Goal: Transaction & Acquisition: Purchase product/service

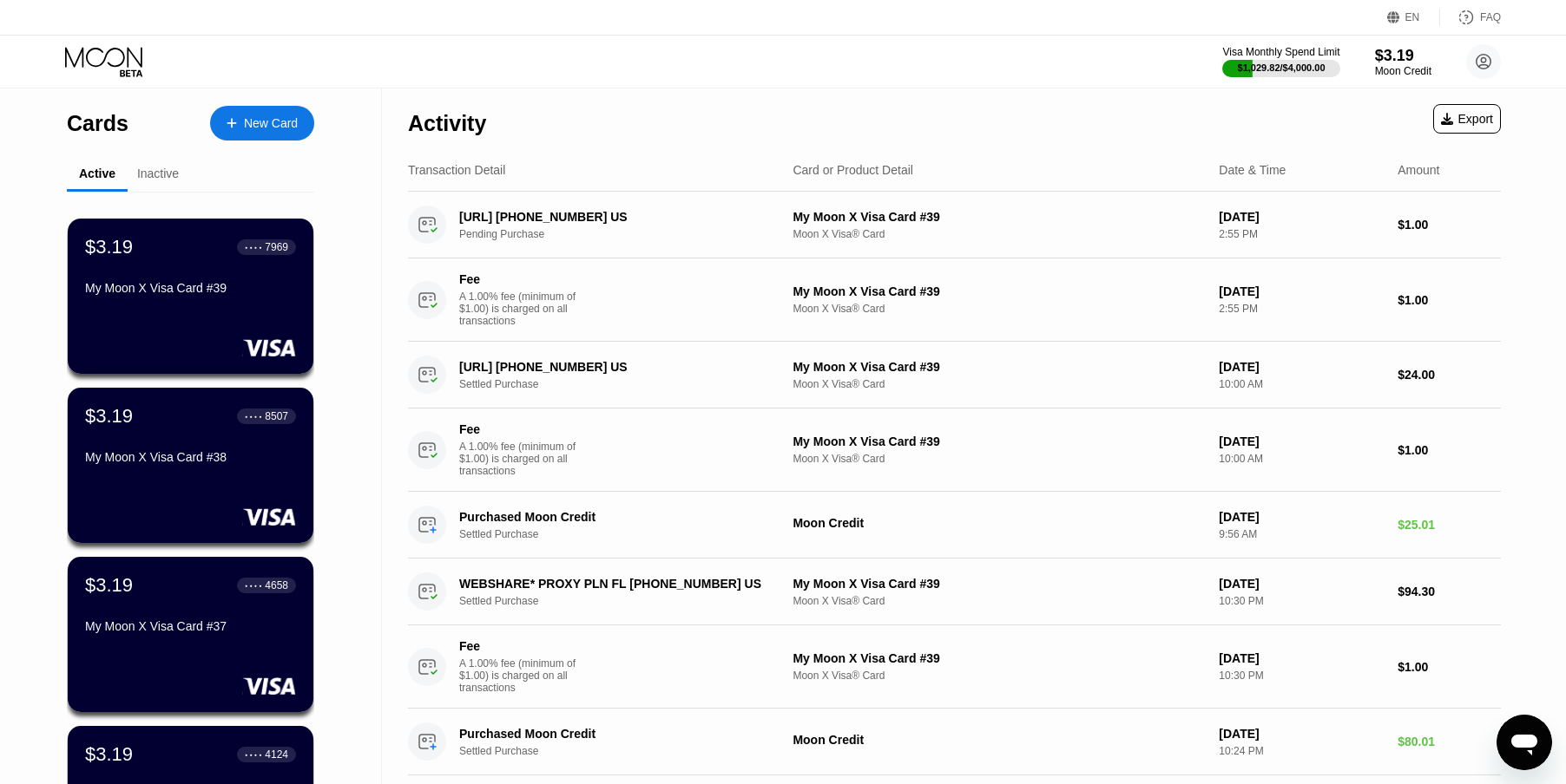
click at [1280, 70] on div "$1,029.82 / $4,000.00" at bounding box center [1281, 68] width 87 height 11
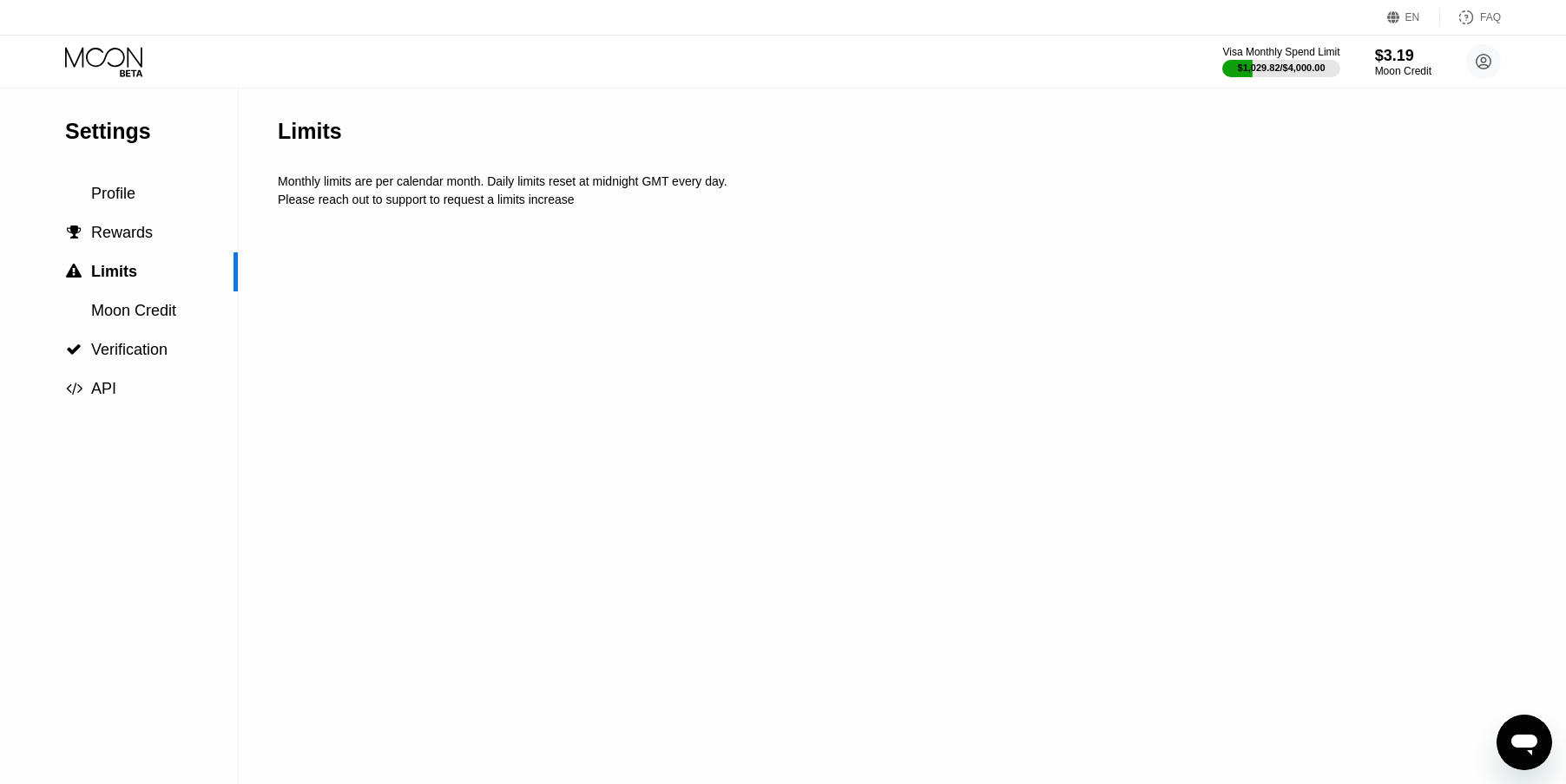
click at [1389, 63] on div "$3.19" at bounding box center [1403, 56] width 57 height 19
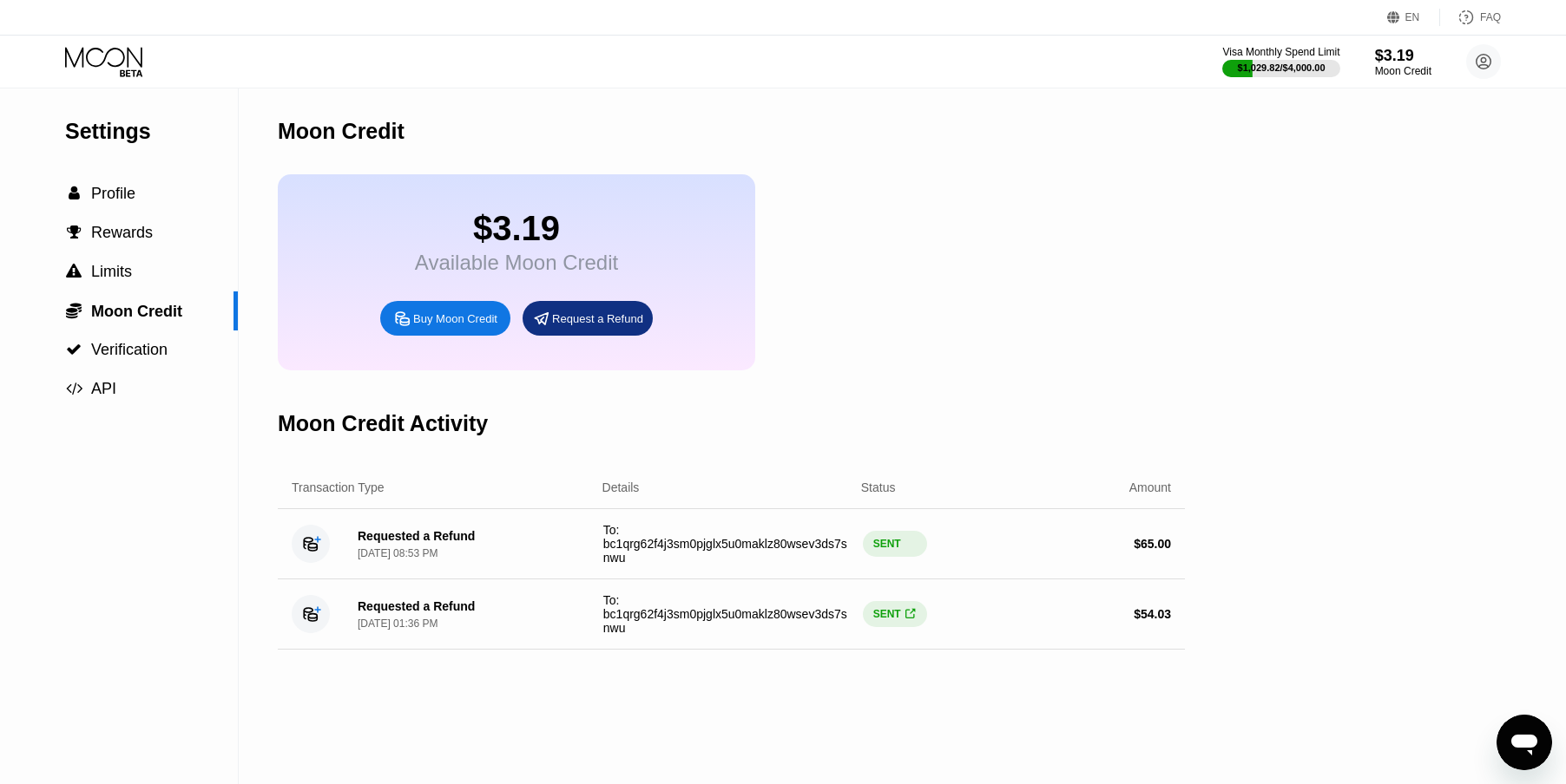
click at [445, 326] on div "Buy Moon Credit" at bounding box center [455, 318] width 84 height 15
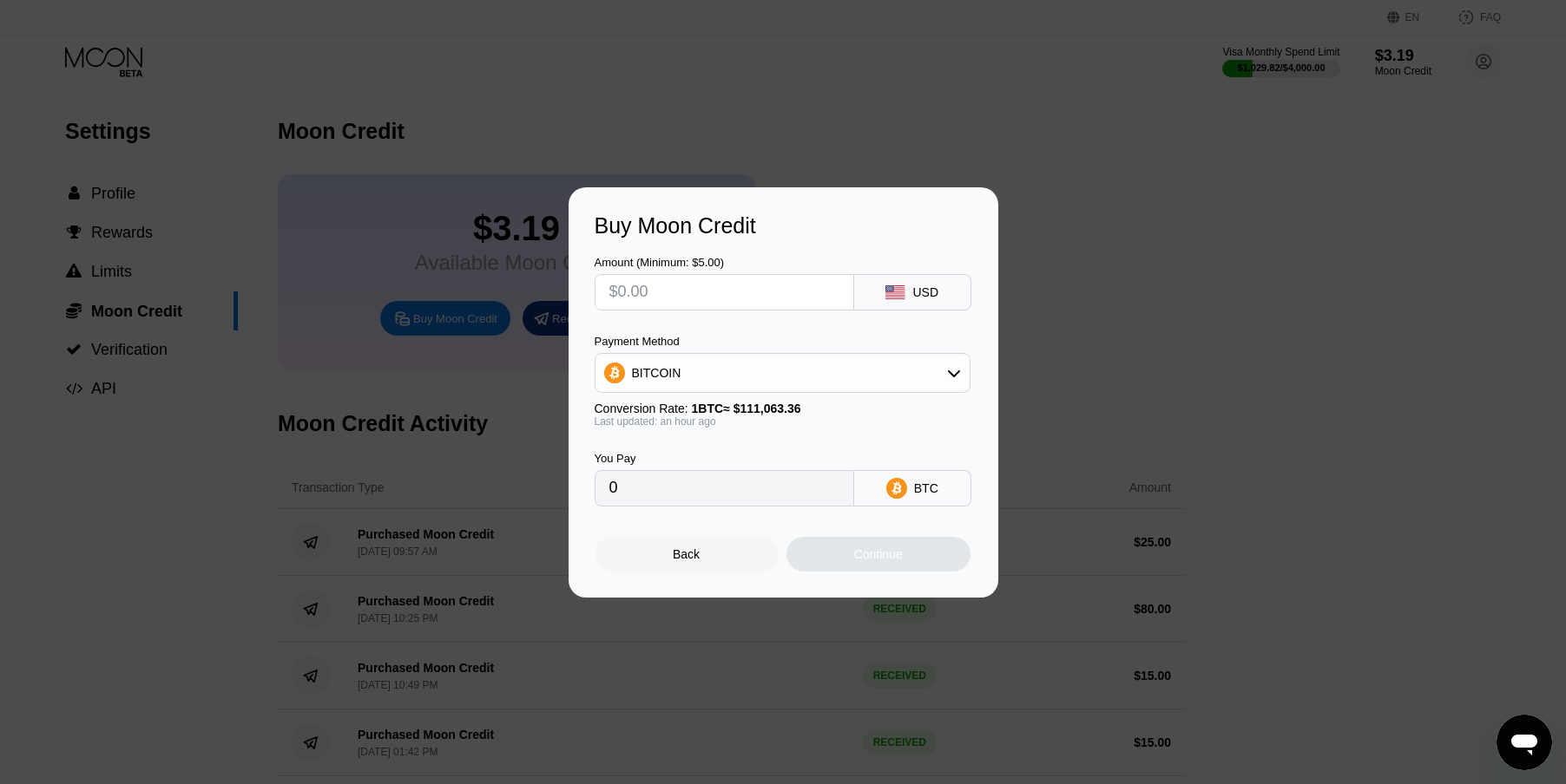
click at [694, 305] on input "text" at bounding box center [724, 292] width 230 height 34
click at [692, 374] on div "BITCOIN" at bounding box center [783, 372] width 375 height 34
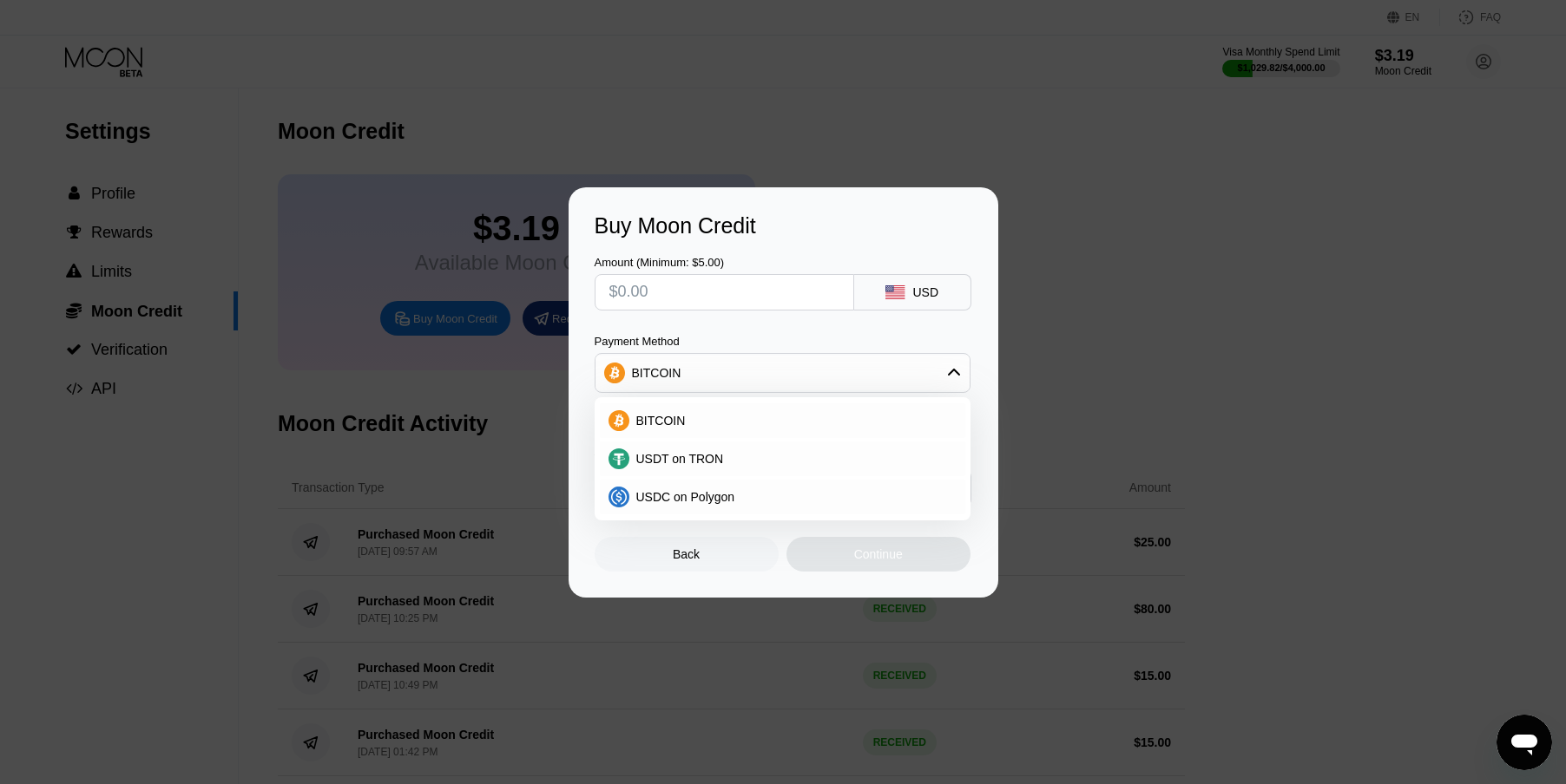
click at [646, 457] on span "USDT on TRON" at bounding box center [680, 459] width 87 height 14
type input "0.00"
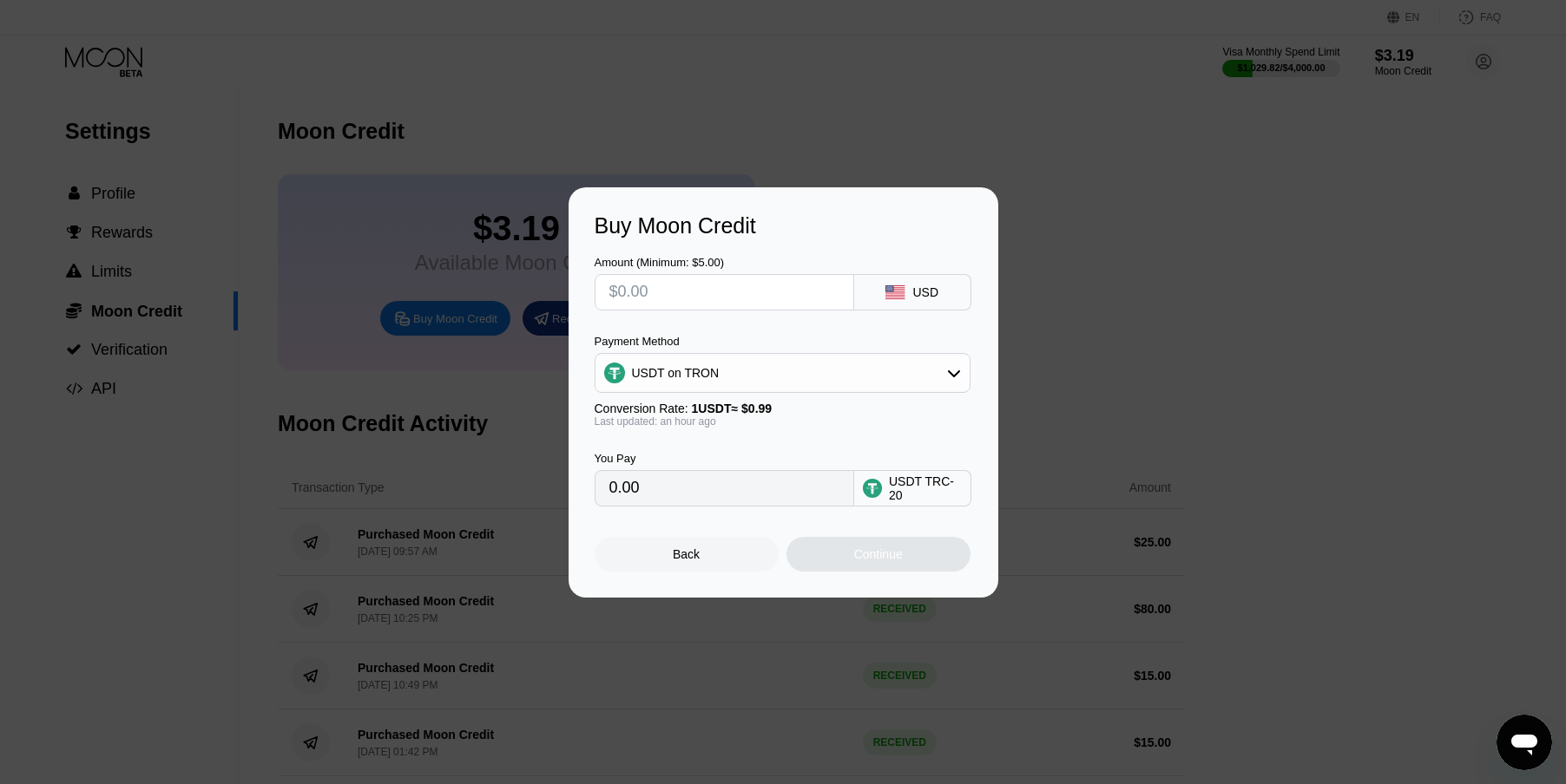
click at [651, 287] on input "text" at bounding box center [724, 292] width 230 height 34
click at [657, 284] on input "text" at bounding box center [724, 292] width 230 height 34
type input "$2"
type input "2.02"
type input "$20"
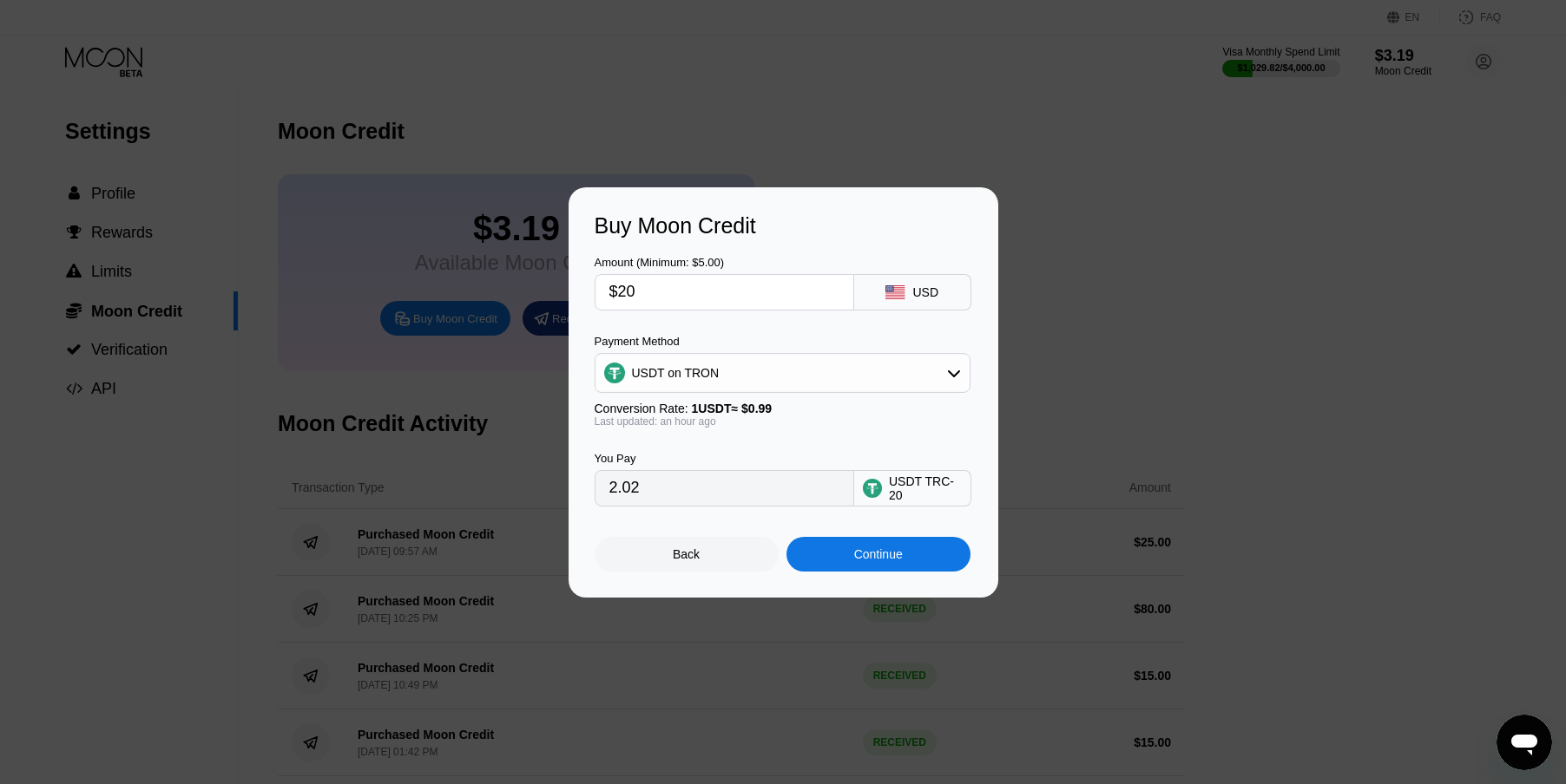
type input "20.20"
type input "$20"
click at [844, 562] on div "Continue" at bounding box center [879, 554] width 184 height 34
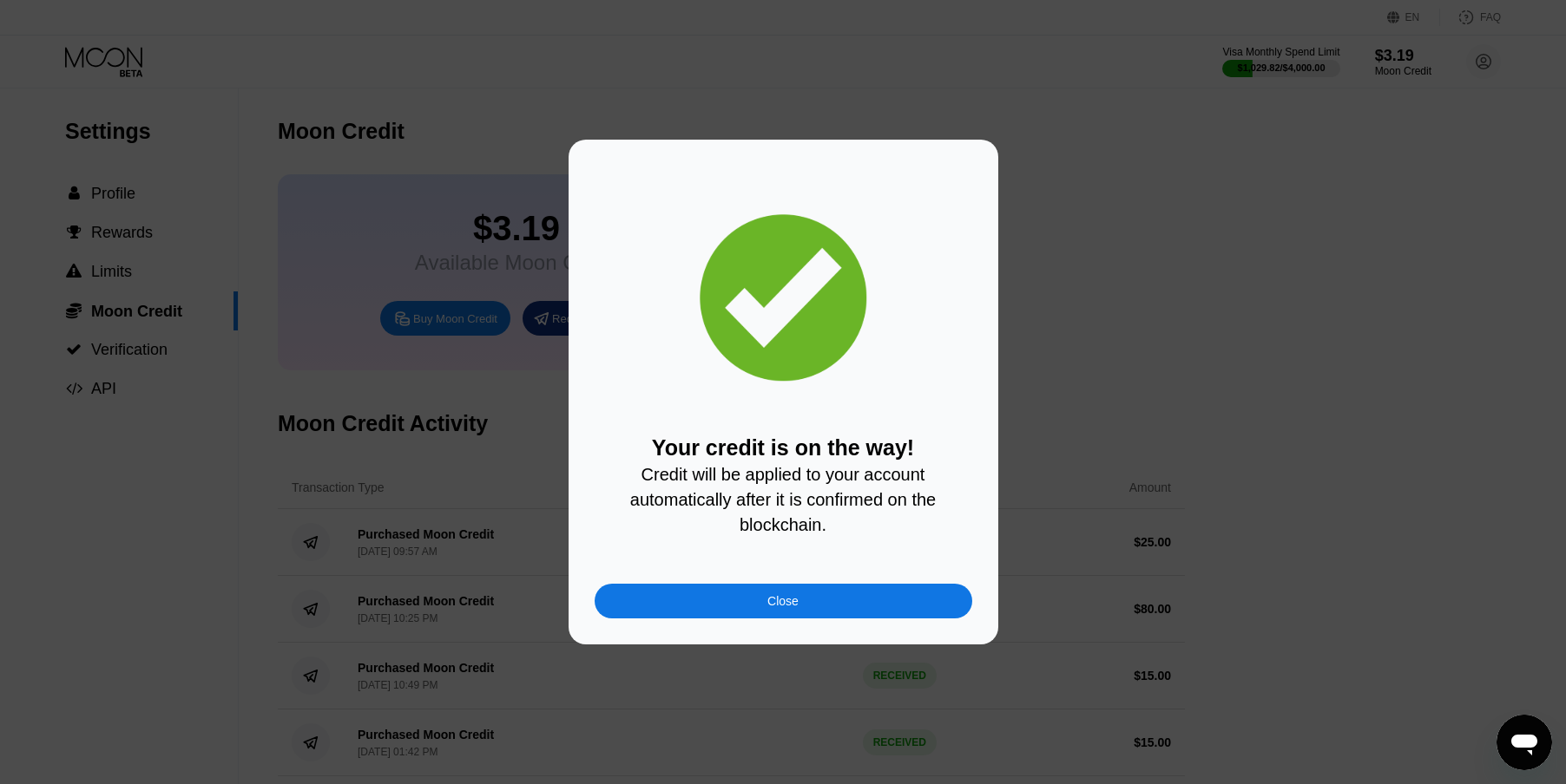
click at [681, 618] on div "Close" at bounding box center [783, 601] width 378 height 34
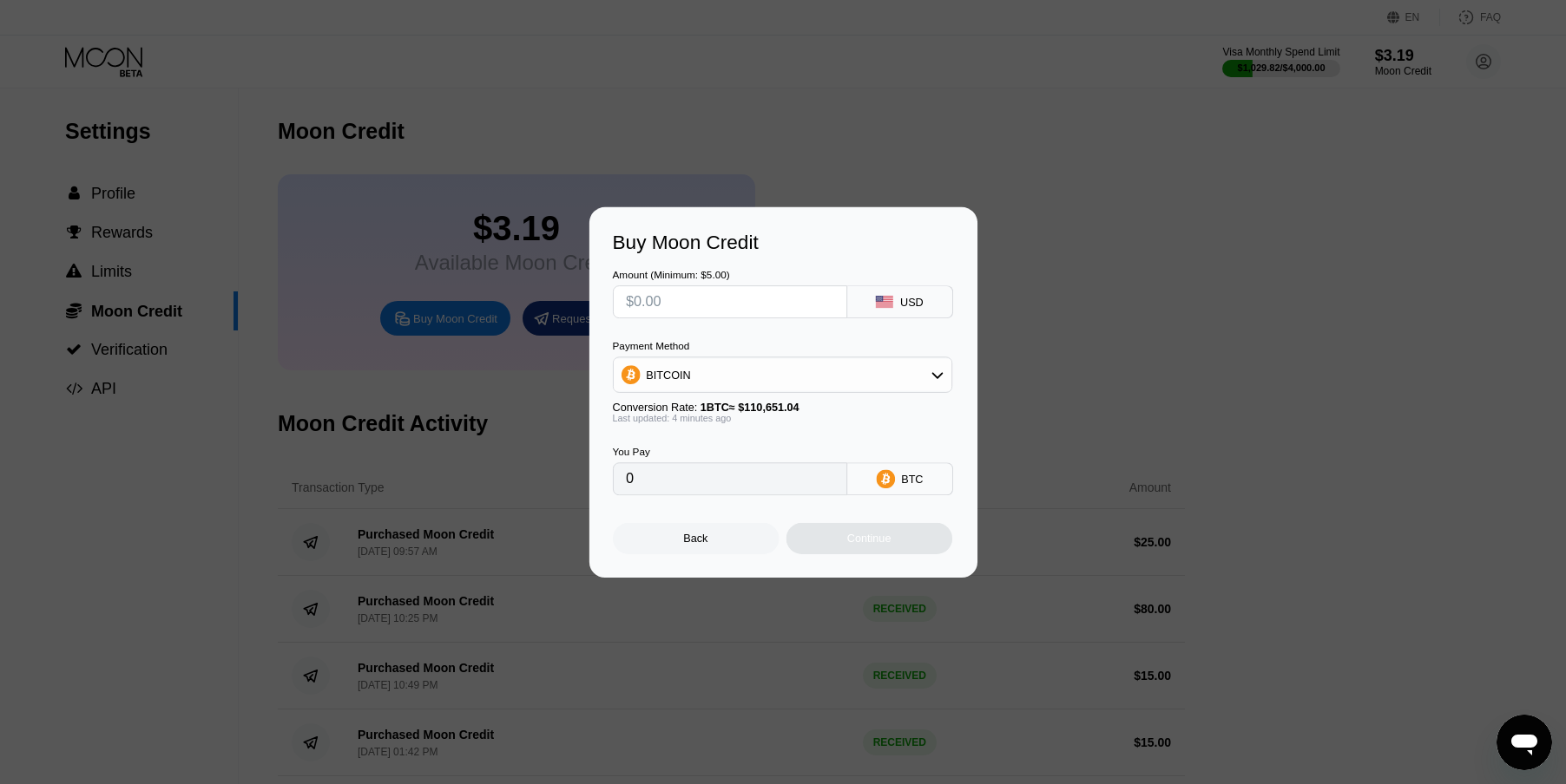
click at [769, 612] on div at bounding box center [783, 392] width 1566 height 784
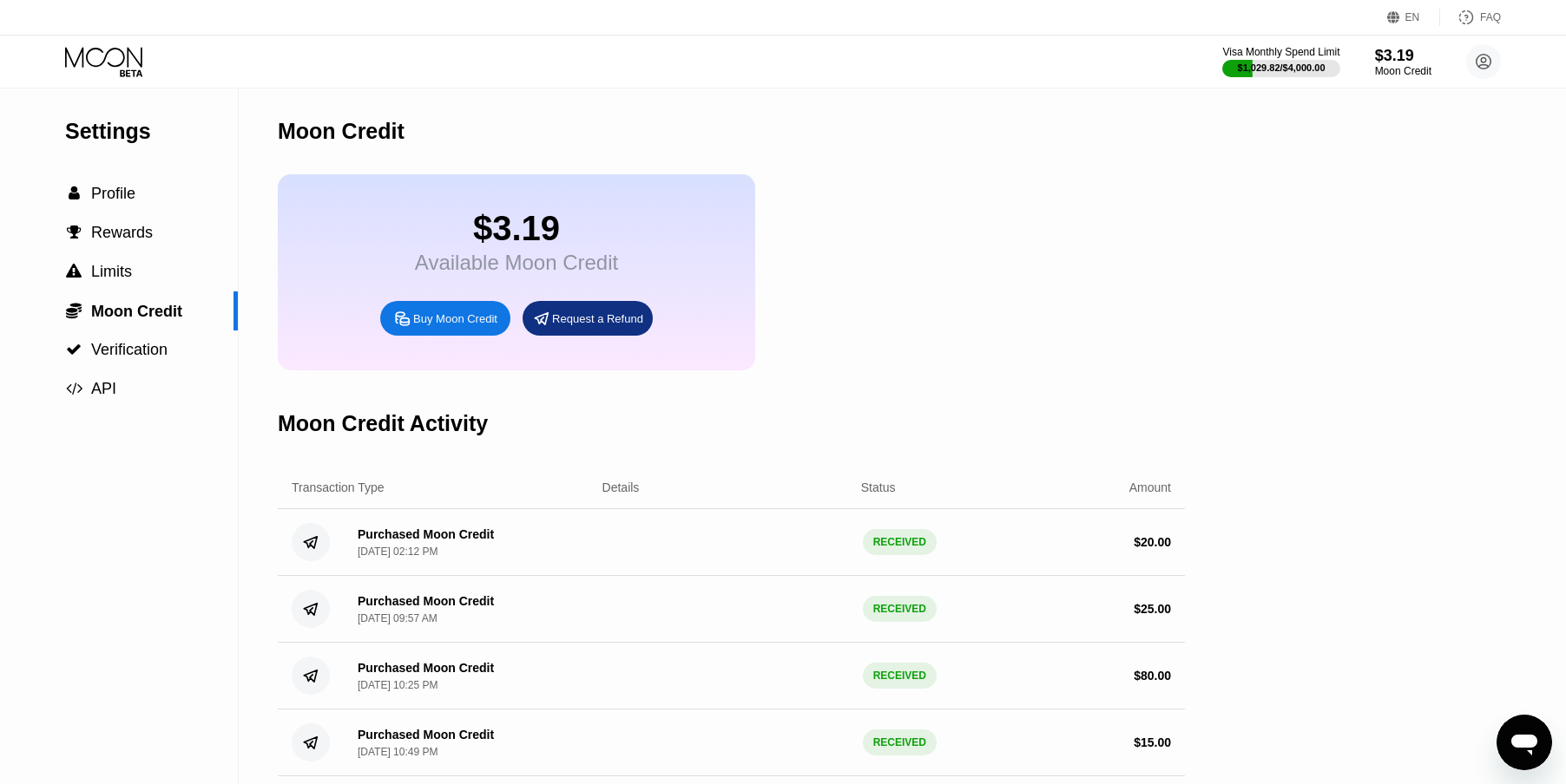
click at [66, 57] on icon at bounding box center [103, 57] width 77 height 20
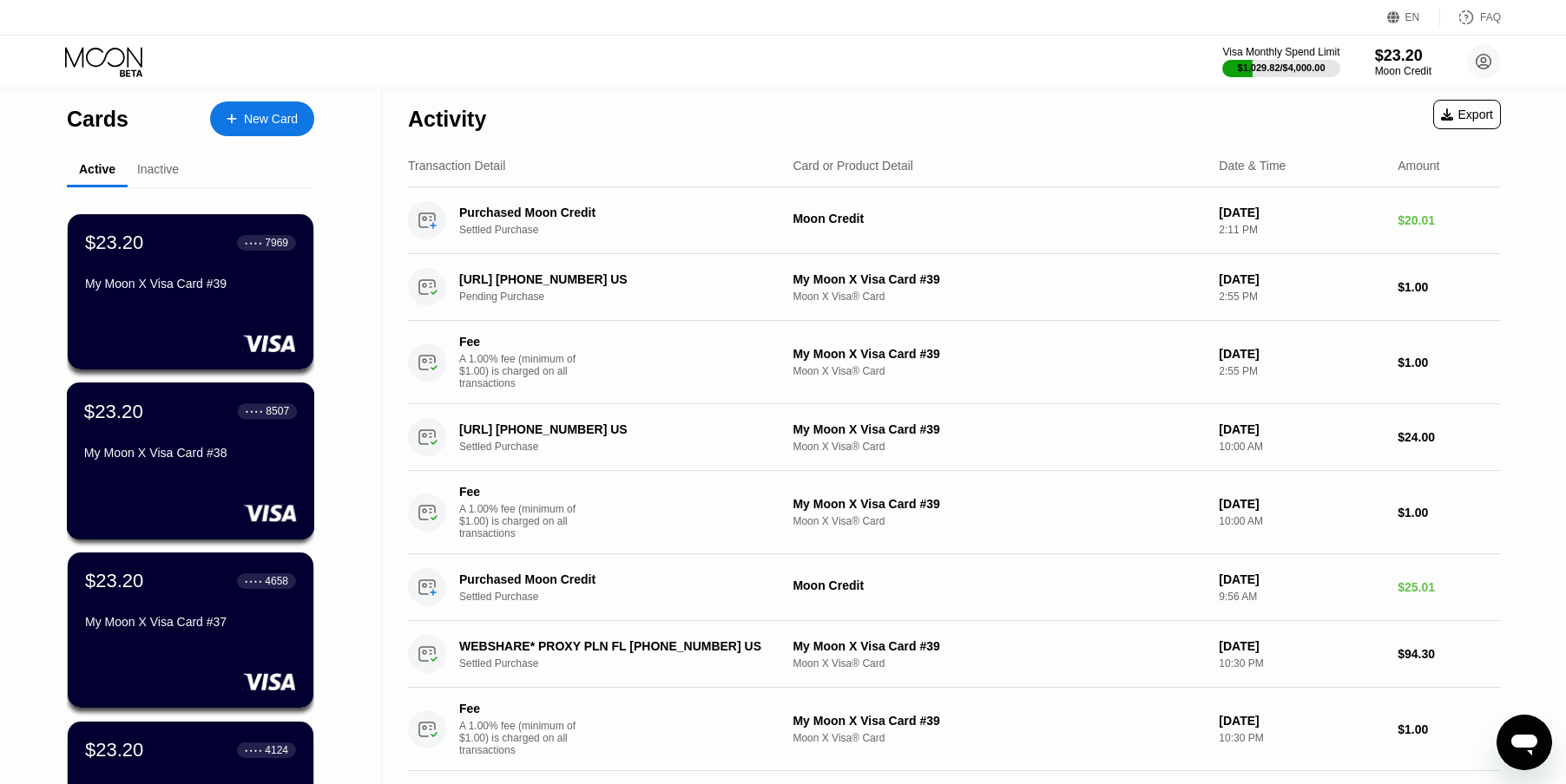
scroll to position [87, 0]
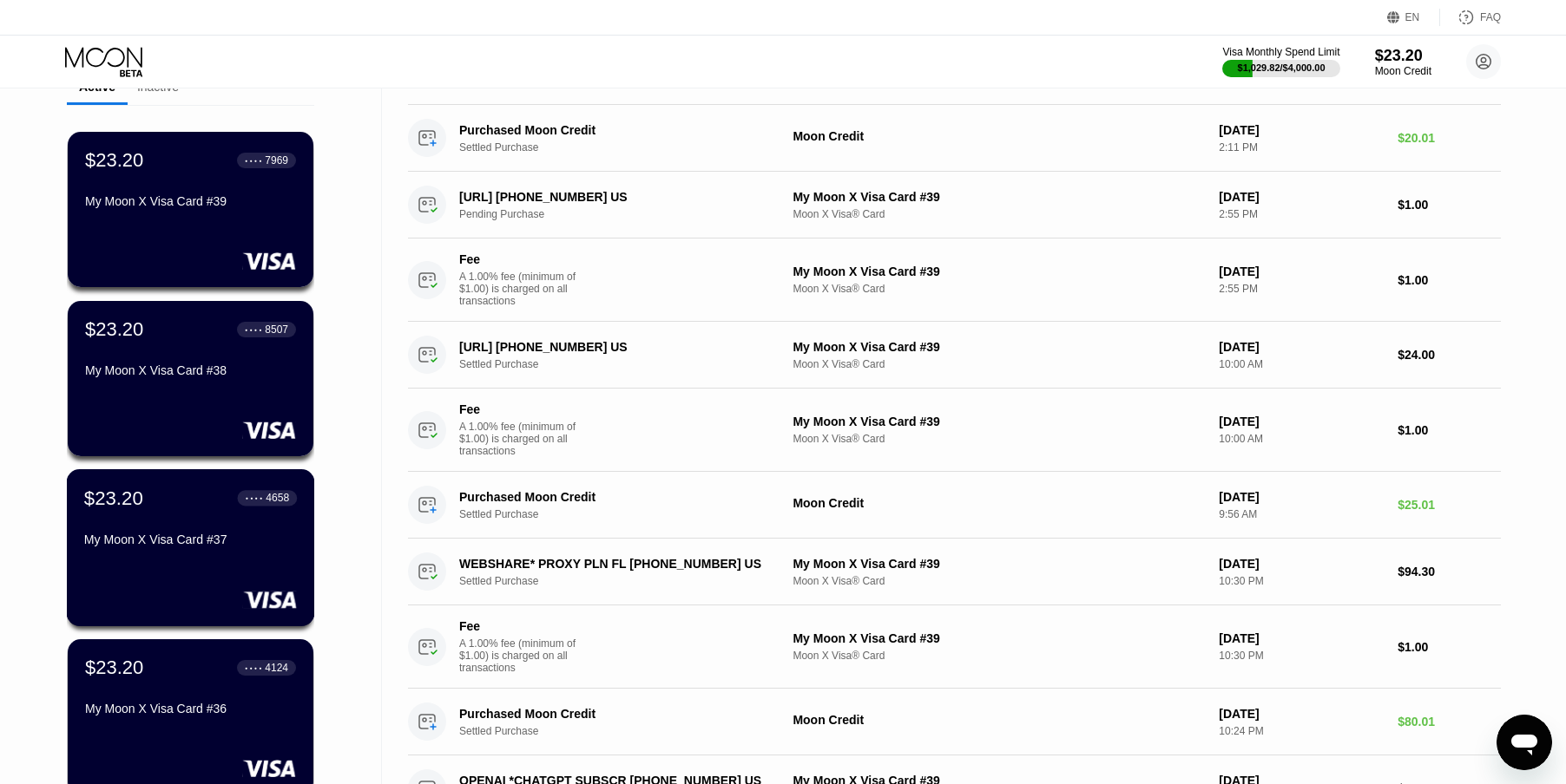
click at [149, 506] on div "$23.20 ● ● ● ● 4658" at bounding box center [190, 498] width 213 height 23
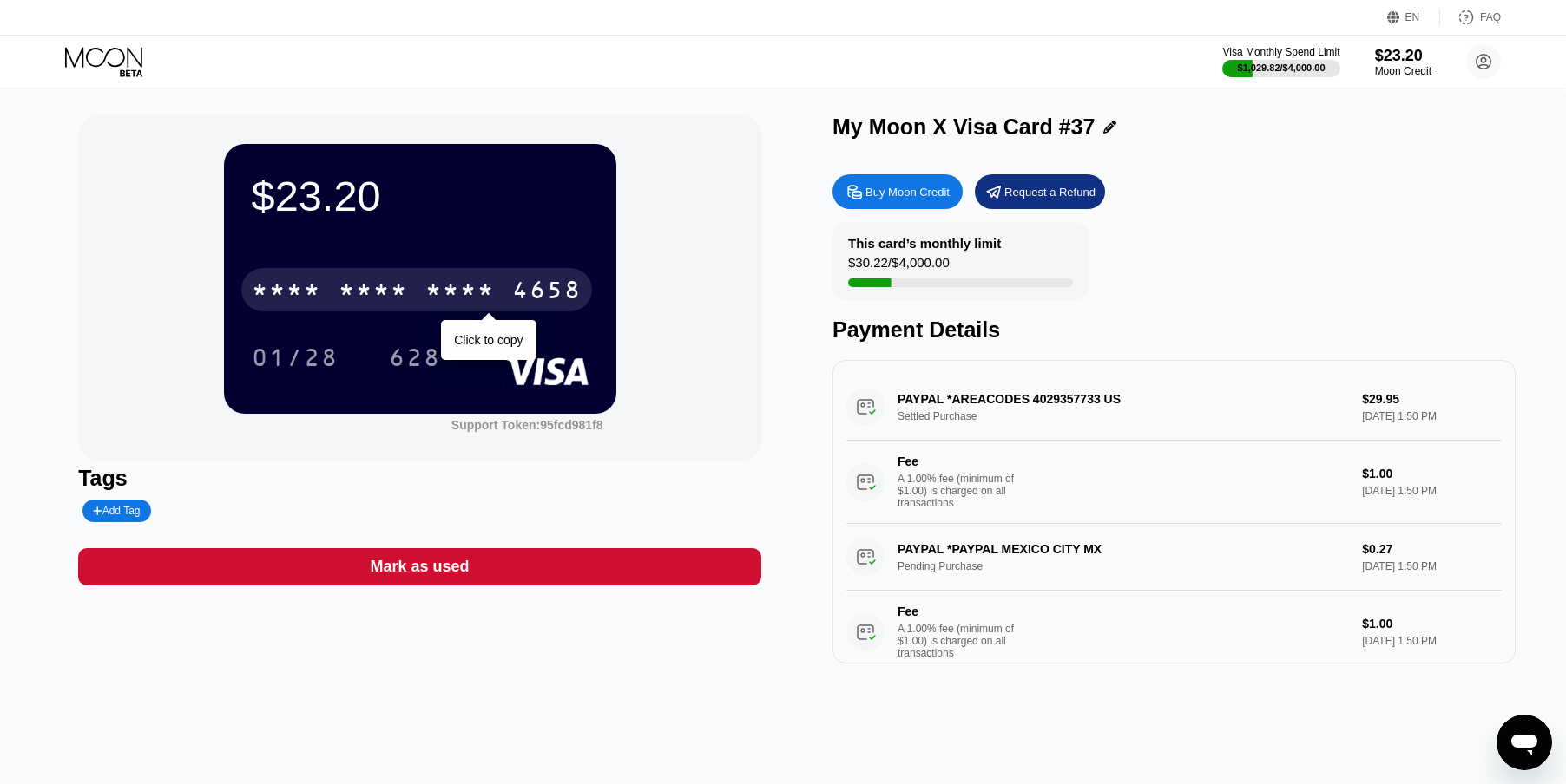
drag, startPoint x: 472, startPoint y: 291, endPoint x: 1007, endPoint y: 95, distance: 569.8
click at [472, 291] on div "* * * *" at bounding box center [460, 292] width 70 height 27
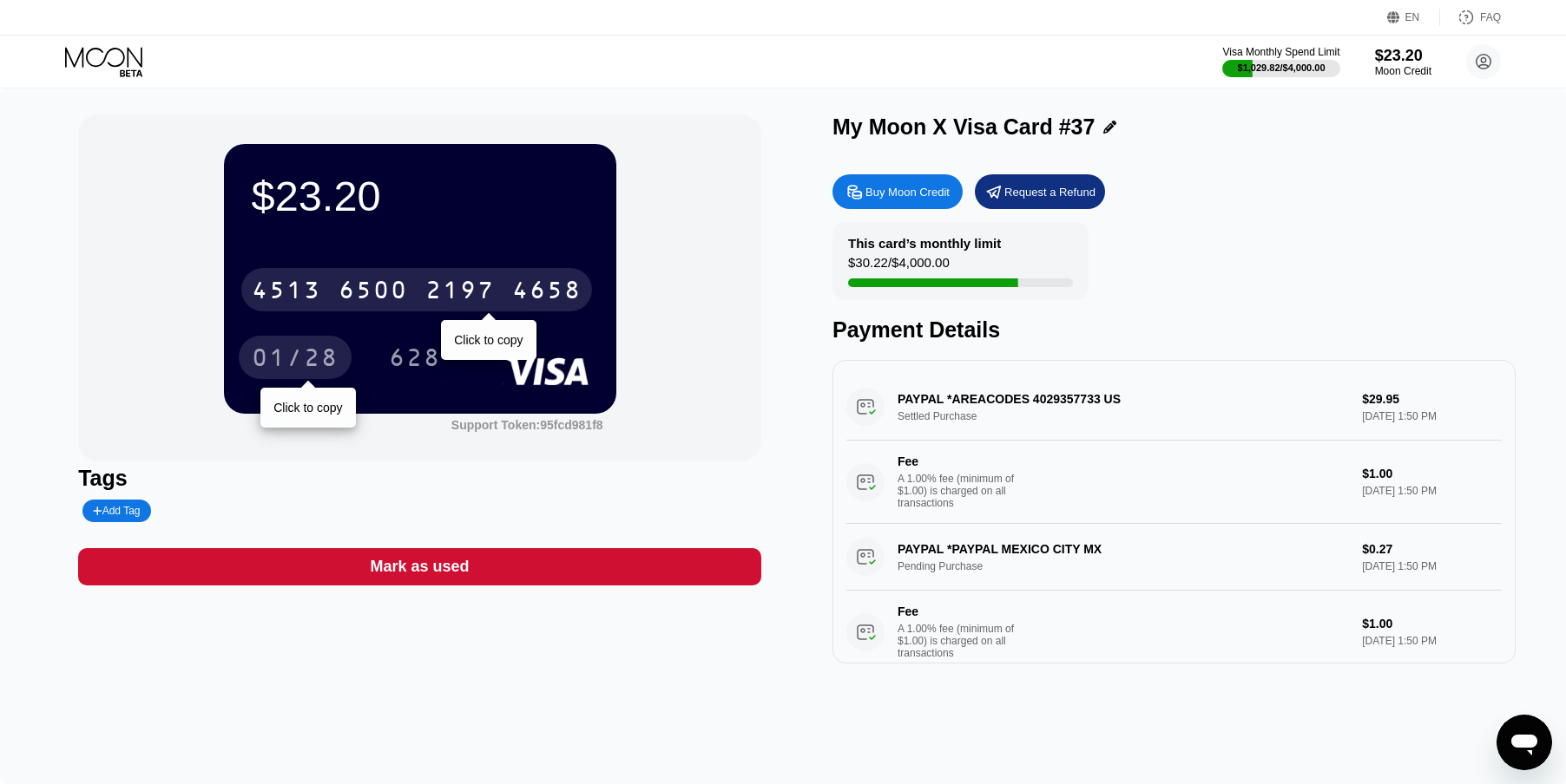
click at [318, 367] on div "01/28" at bounding box center [295, 360] width 87 height 27
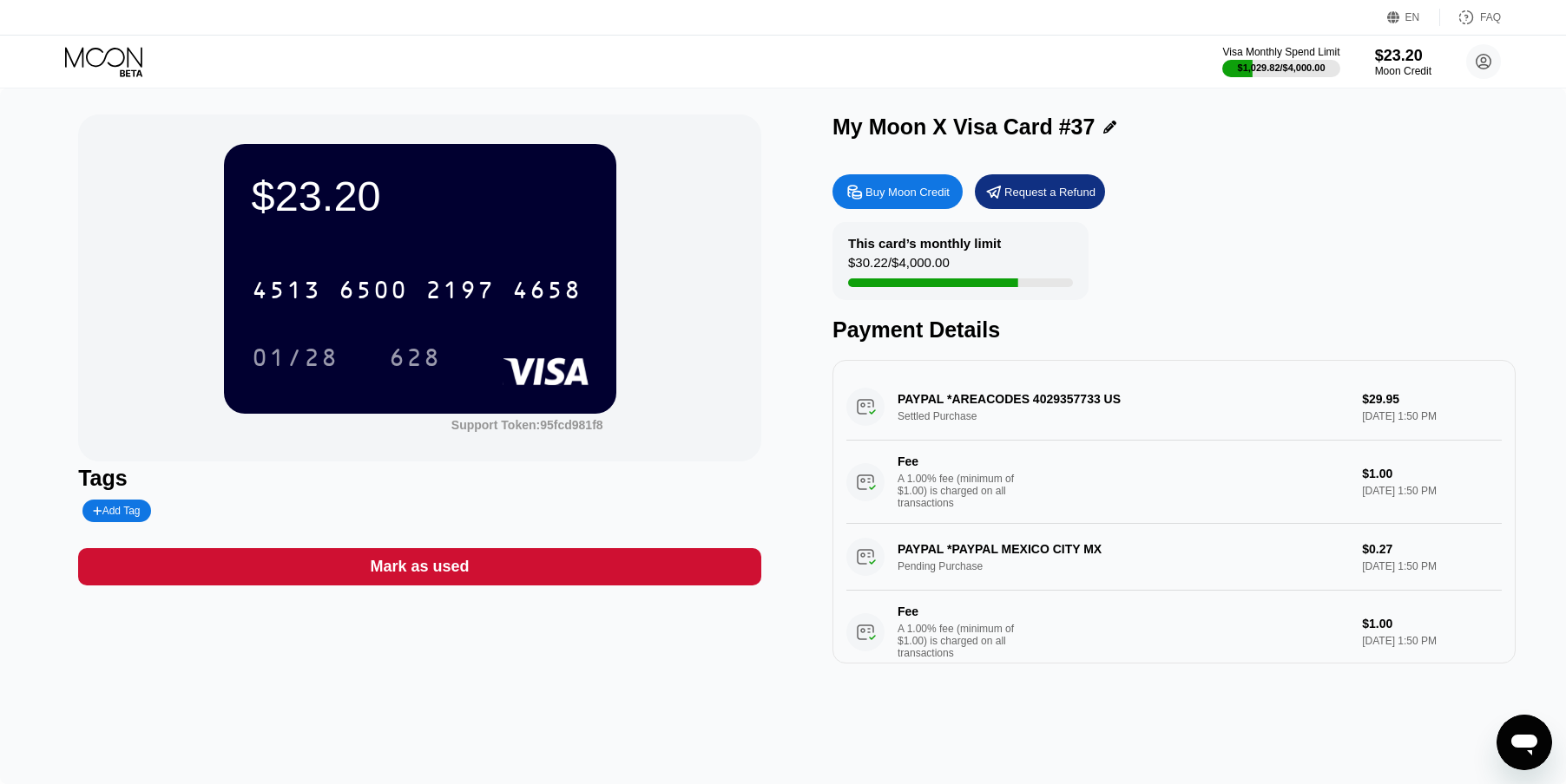
click at [393, 374] on div "628" at bounding box center [415, 360] width 52 height 27
click at [1280, 166] on div "My Moon X Visa Card #37 Buy Moon Credit Request a Refund This card’s monthly li…" at bounding box center [1174, 389] width 683 height 549
drag, startPoint x: 899, startPoint y: 405, endPoint x: 1070, endPoint y: 420, distance: 171.7
click at [1058, 419] on div "B&H PHOTO [PHONE_NUMBER] [PHONE_NUMBER] US Pending Purchase $12.80 [DATE] 2:28 …" at bounding box center [1174, 449] width 655 height 150
drag, startPoint x: 1403, startPoint y: 421, endPoint x: 965, endPoint y: 428, distance: 438.1
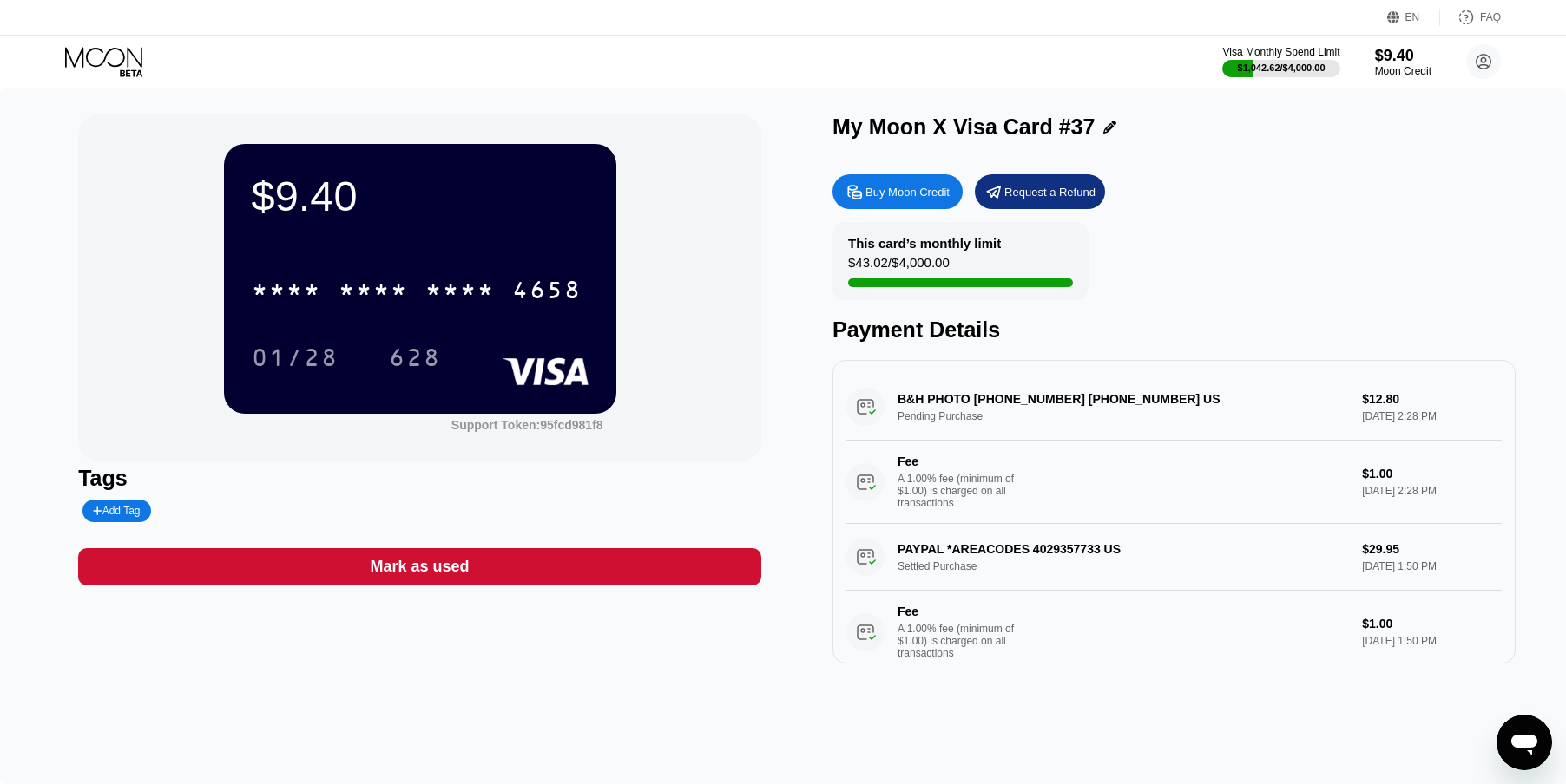
click at [1015, 421] on div "B&H PHOTO [PHONE_NUMBER] [PHONE_NUMBER] US Pending Purchase $12.80 [DATE] 2:28 …" at bounding box center [1174, 449] width 655 height 150
click at [898, 412] on div "B&H PHOTO [PHONE_NUMBER] [PHONE_NUMBER] US Pending Purchase $12.80 [DATE] 2:28 …" at bounding box center [1174, 449] width 655 height 150
click at [870, 415] on div "B&H PHOTO [PHONE_NUMBER] [PHONE_NUMBER] US Pending Purchase $12.80 [DATE] 2:28 …" at bounding box center [1174, 449] width 655 height 150
